Goal: Find specific page/section: Find specific page/section

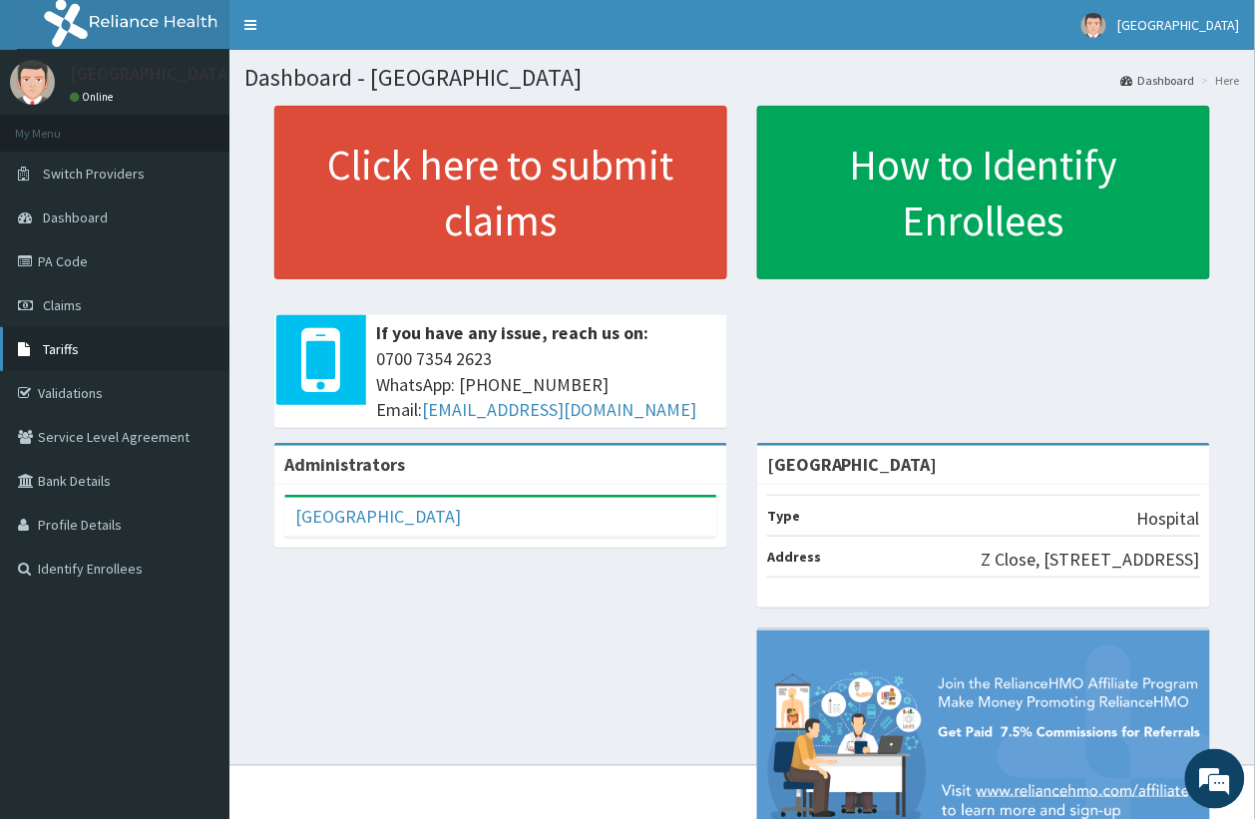
click at [67, 350] on span "Tariffs" at bounding box center [61, 349] width 36 height 18
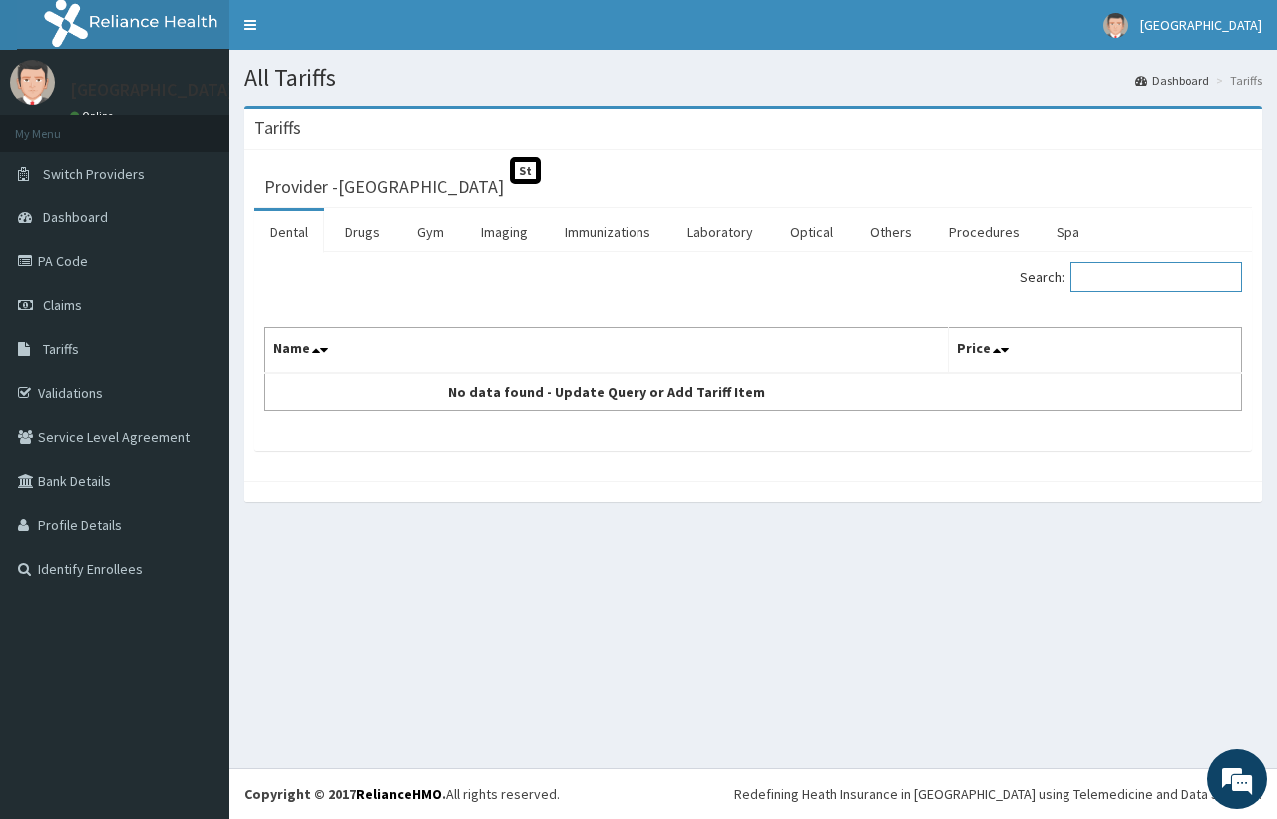
click at [1126, 277] on input "Search:" at bounding box center [1157, 277] width 172 height 30
click at [1130, 272] on input "gp" at bounding box center [1157, 277] width 172 height 30
type input "g"
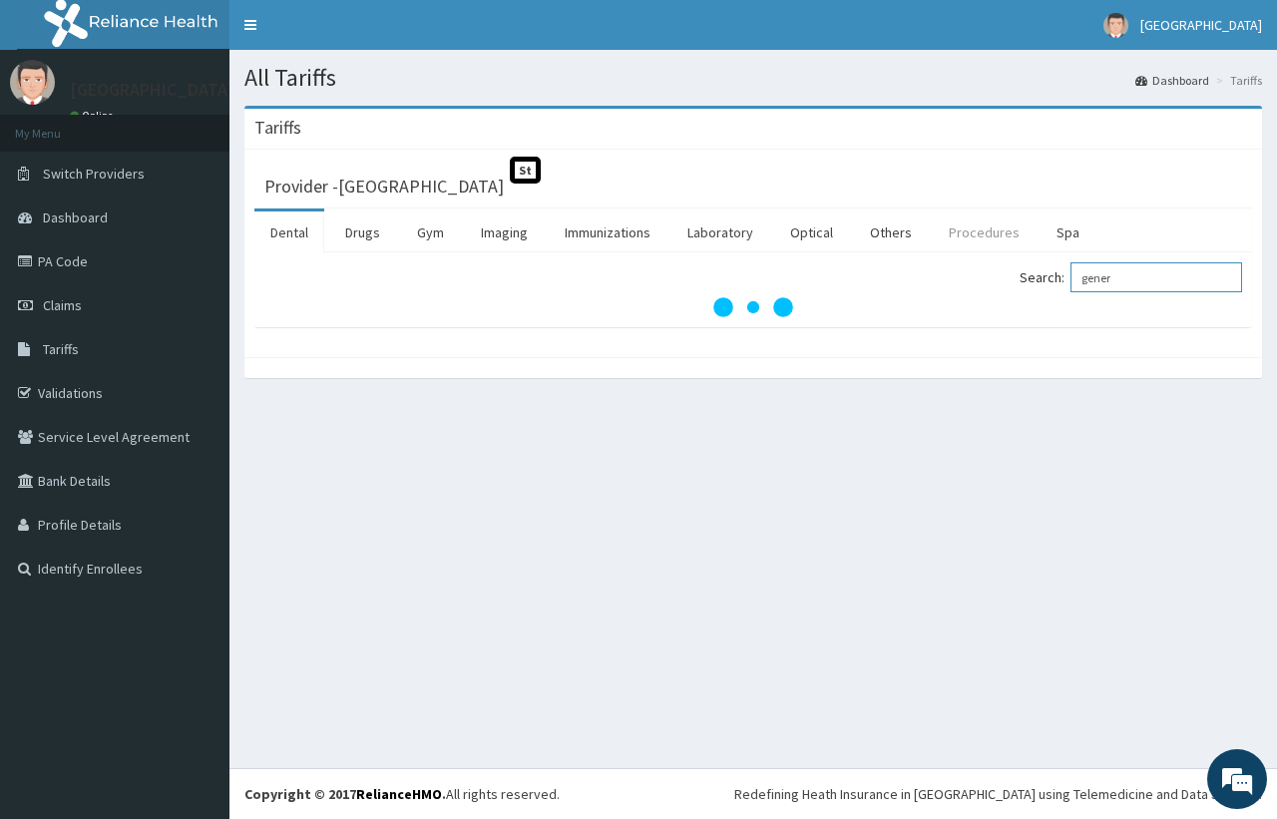
type input "gener"
click at [1010, 239] on link "Procedures" at bounding box center [984, 233] width 103 height 42
click at [1100, 276] on input "Search:" at bounding box center [1157, 277] width 172 height 30
click at [1121, 281] on input "gp" at bounding box center [1157, 277] width 172 height 30
click at [1123, 281] on input "ge" at bounding box center [1157, 277] width 172 height 30
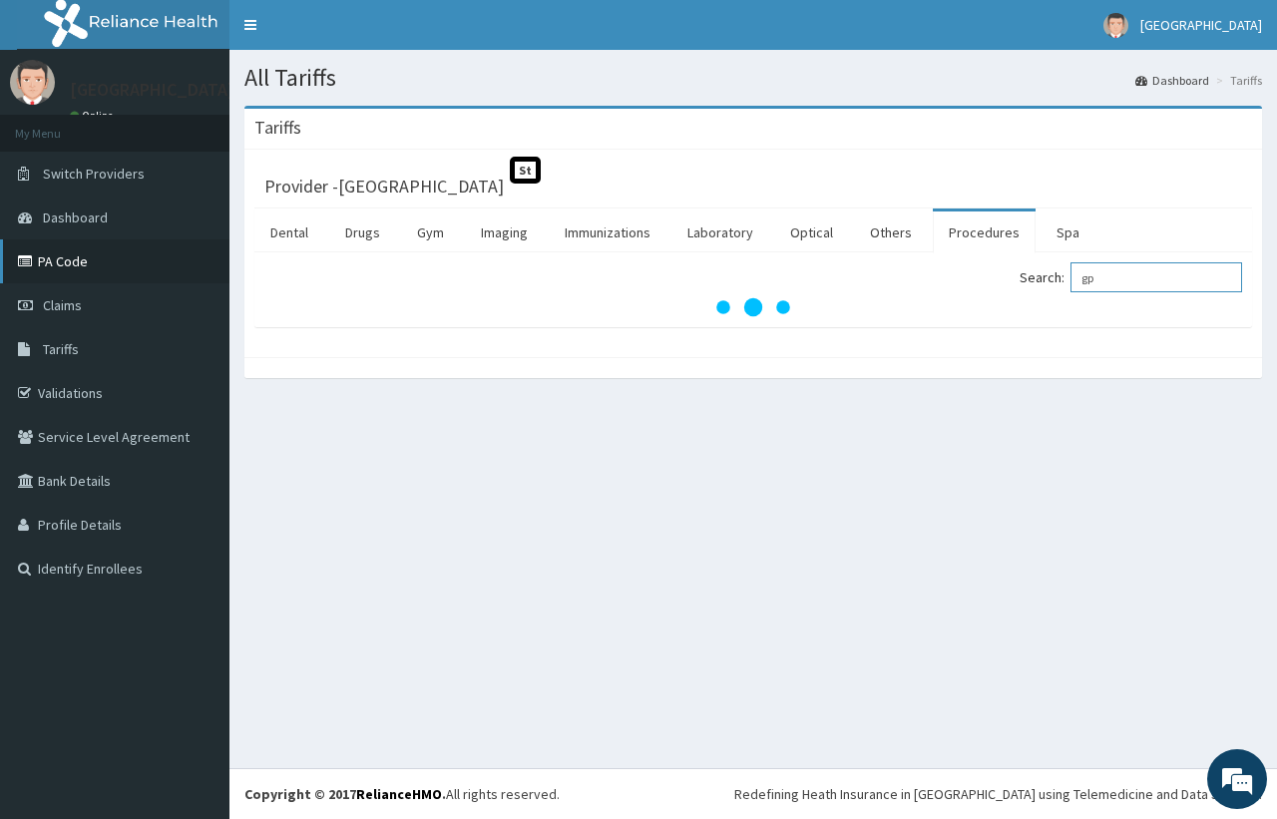
type input "gp"
click at [70, 265] on link "PA Code" at bounding box center [114, 261] width 229 height 44
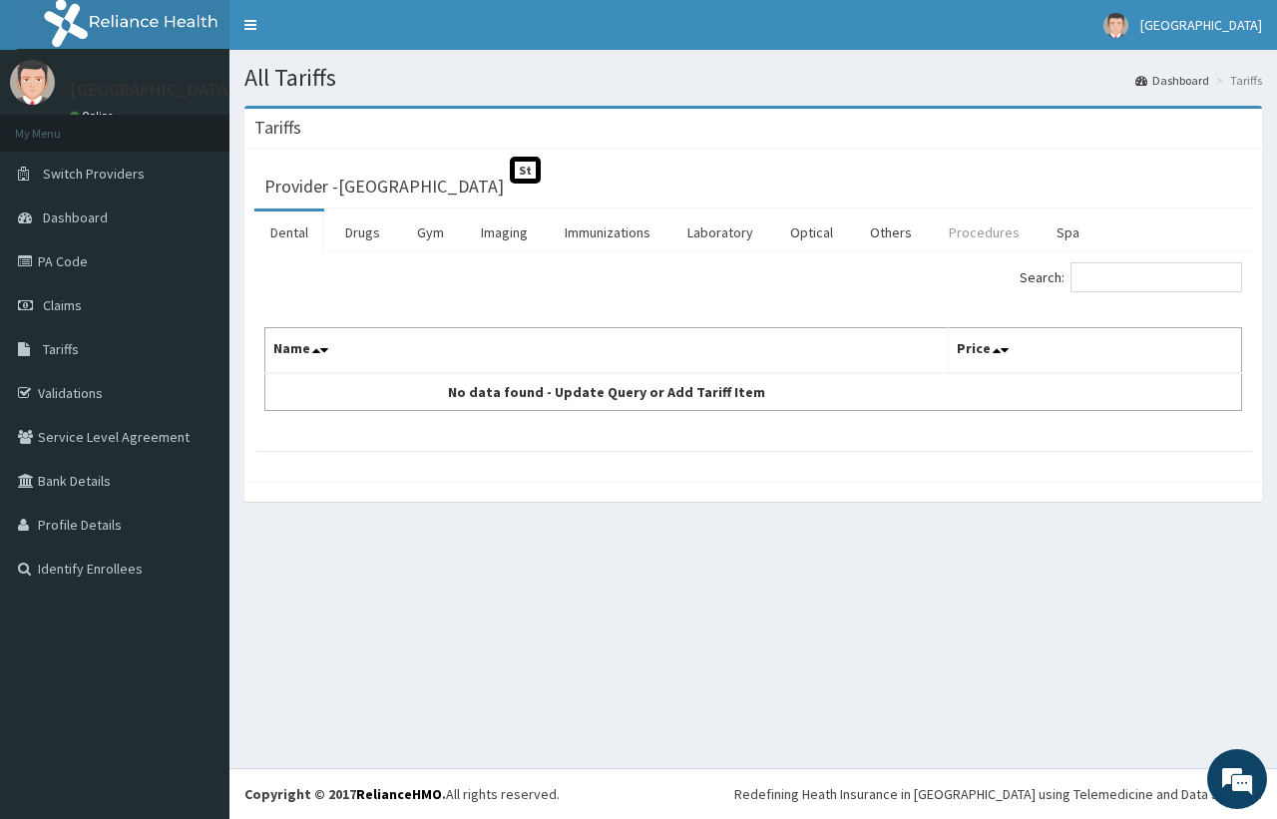
click at [959, 232] on link "Procedures" at bounding box center [984, 233] width 103 height 42
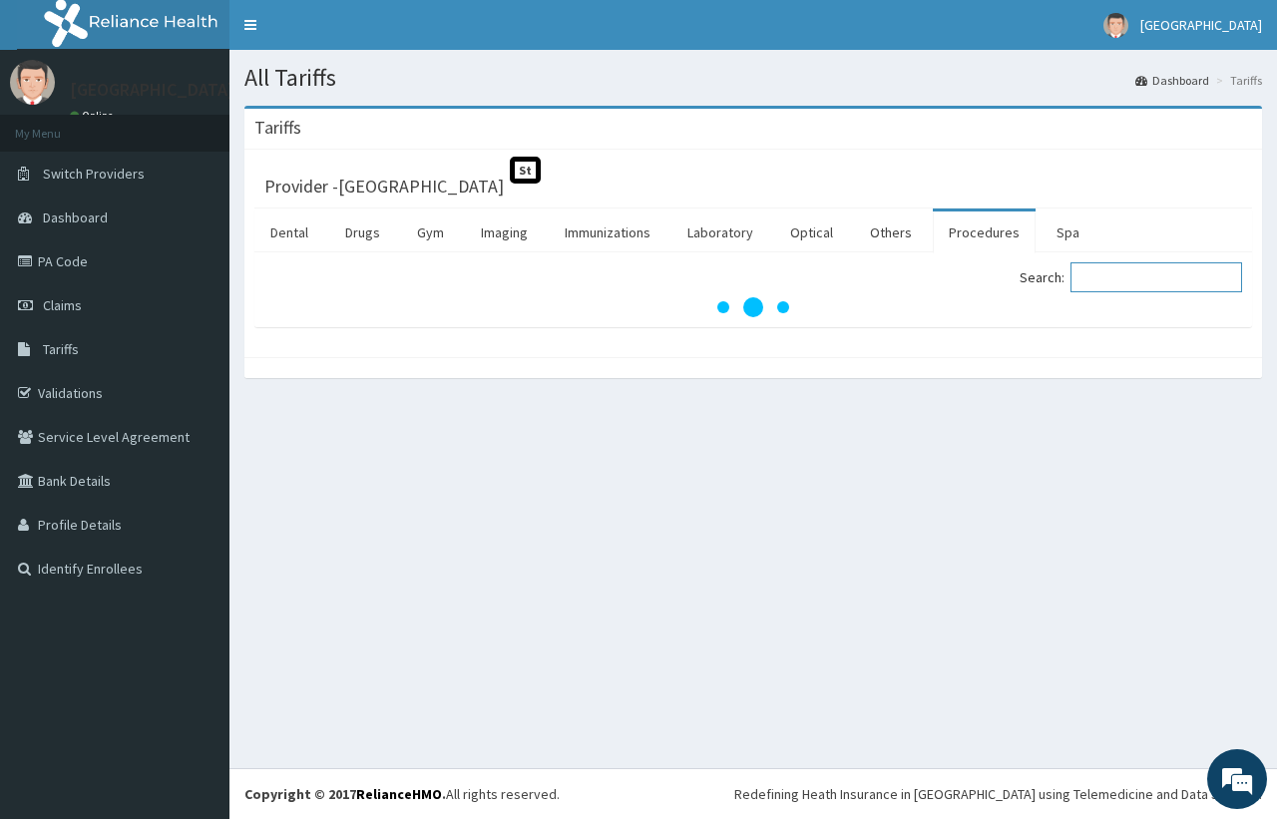
click at [1101, 269] on input "Search:" at bounding box center [1157, 277] width 172 height 30
type input "gener"
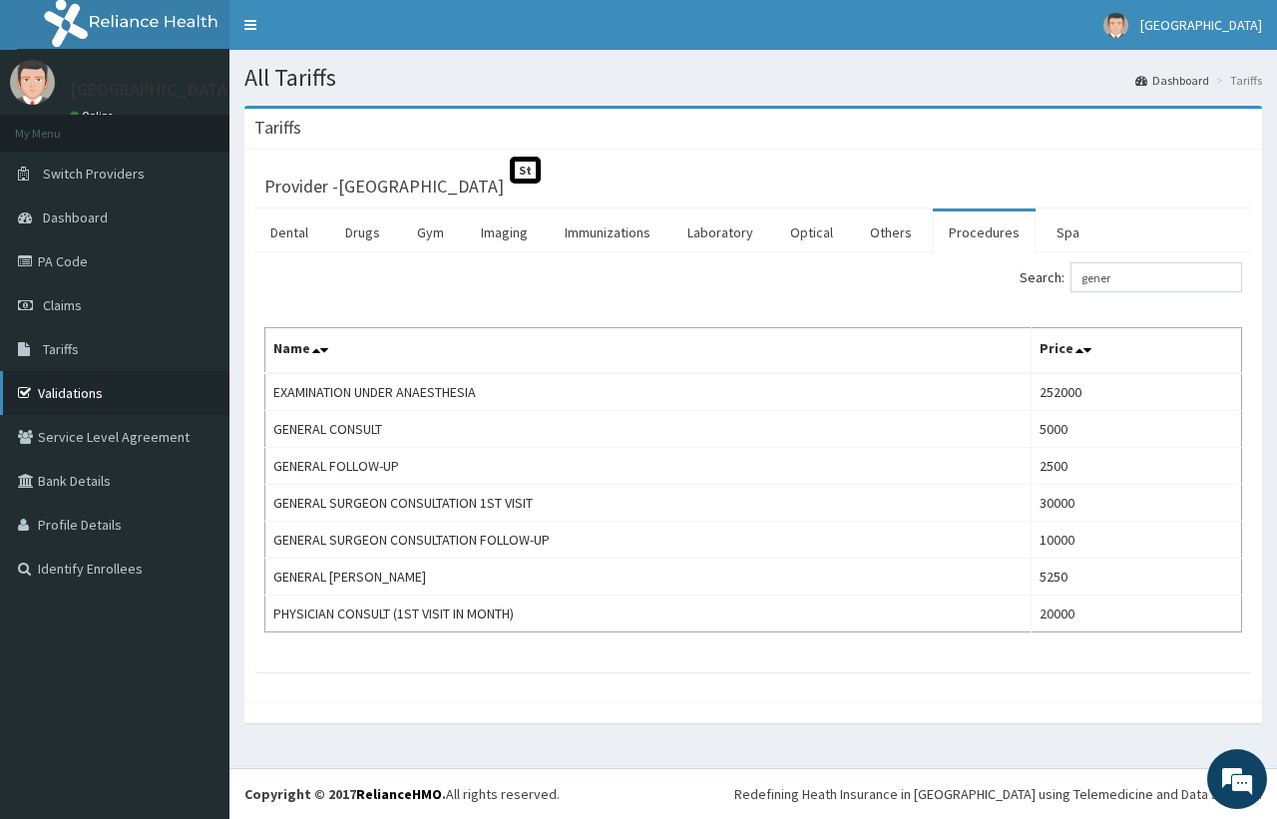
click at [72, 402] on link "Validations" at bounding box center [114, 393] width 229 height 44
